Goal: Task Accomplishment & Management: Use online tool/utility

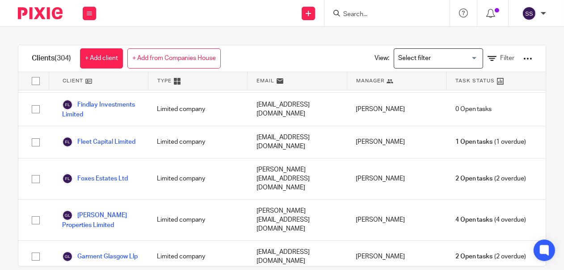
scroll to position [3461, 0]
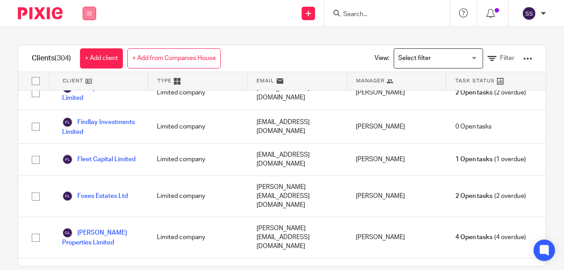
click at [93, 11] on button at bounding box center [89, 13] width 13 height 13
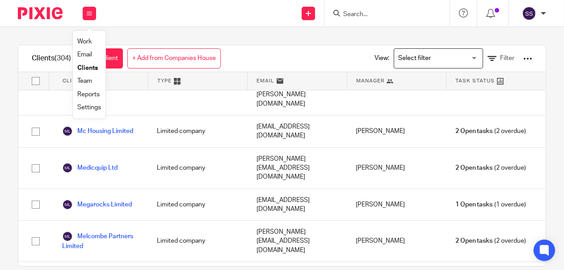
scroll to position [6710, 0]
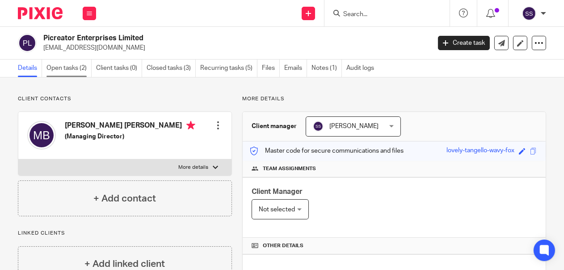
click at [75, 67] on link "Open tasks (2)" at bounding box center [68, 67] width 45 height 17
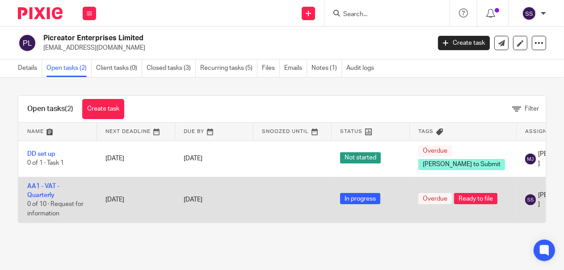
drag, startPoint x: 47, startPoint y: 190, endPoint x: 138, endPoint y: 199, distance: 91.2
click at [48, 190] on td "AA1 - VAT - Quarterly 0 of 10 · Request for information" at bounding box center [57, 200] width 78 height 46
click at [37, 194] on link "AA1 - VAT - Quarterly" at bounding box center [43, 190] width 32 height 15
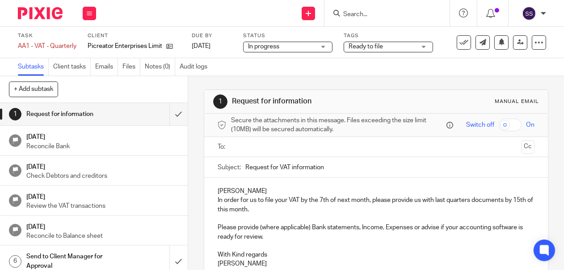
click at [428, 47] on div "Ready to file" at bounding box center [388, 47] width 89 height 11
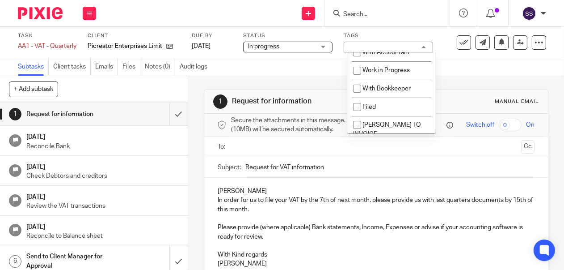
scroll to position [225, 0]
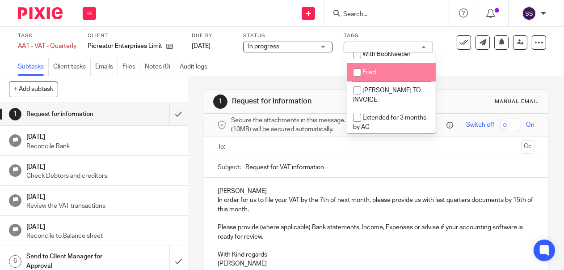
click at [357, 64] on input "checkbox" at bounding box center [357, 72] width 17 height 17
checkbox input "true"
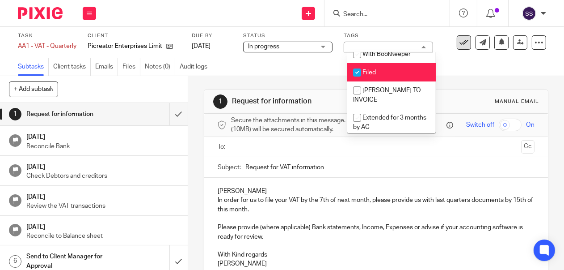
click at [459, 42] on icon at bounding box center [463, 42] width 9 height 9
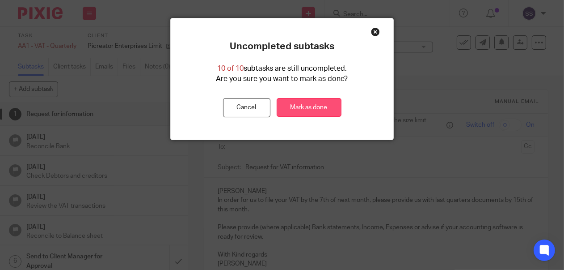
click at [325, 102] on link "Mark as done" at bounding box center [309, 107] width 65 height 19
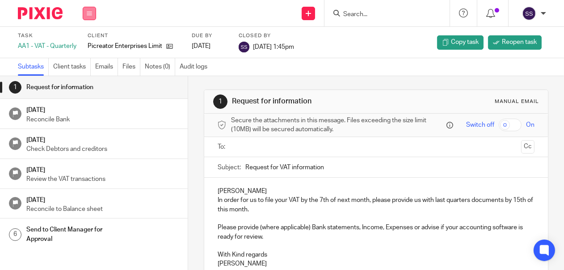
click at [90, 11] on icon at bounding box center [89, 13] width 5 height 5
click at [95, 65] on link "Clients" at bounding box center [87, 68] width 20 height 6
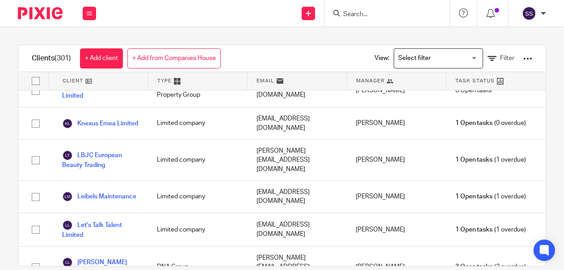
scroll to position [5689, 0]
